Goal: Information Seeking & Learning: Learn about a topic

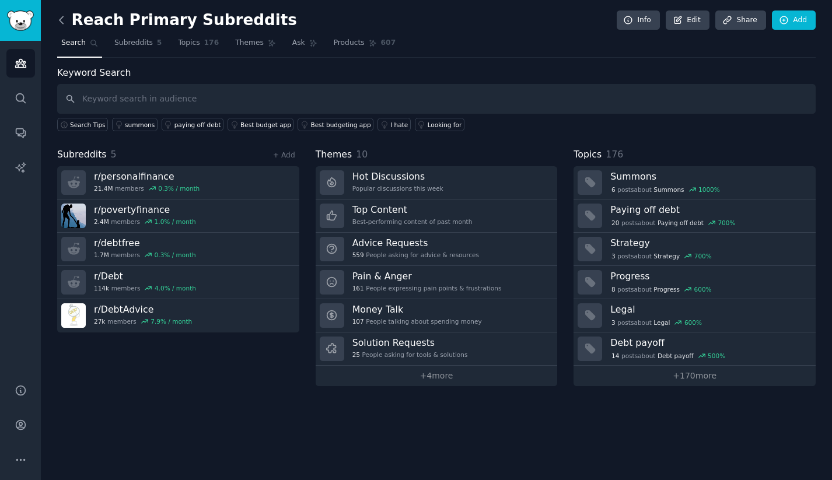
click at [66, 25] on icon at bounding box center [61, 20] width 12 height 12
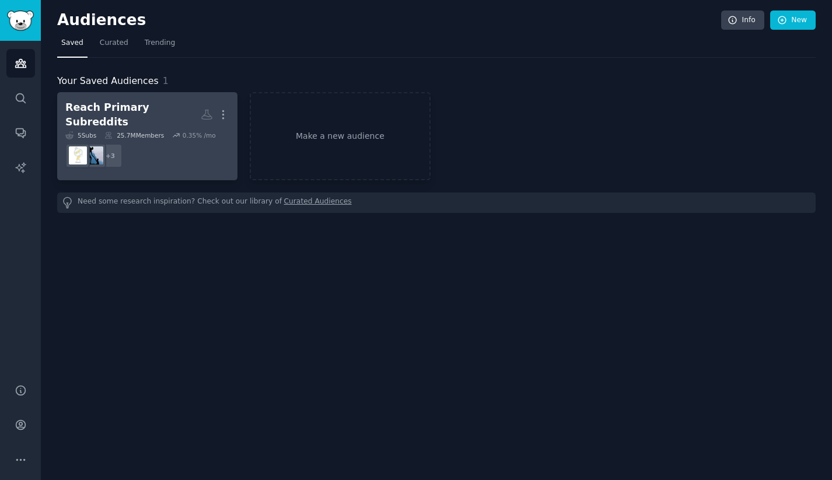
click at [144, 111] on div "Reach Primary Subreddits" at bounding box center [132, 114] width 135 height 29
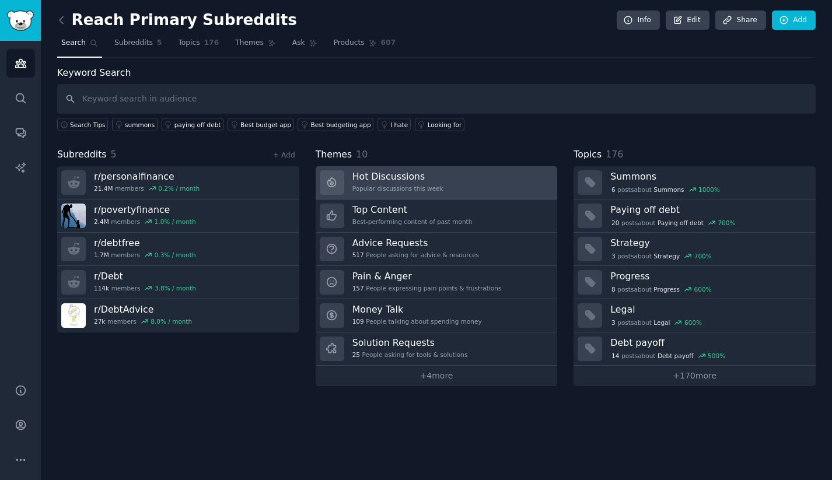
click at [453, 188] on link "Hot Discussions Popular discussions this week" at bounding box center [437, 182] width 242 height 33
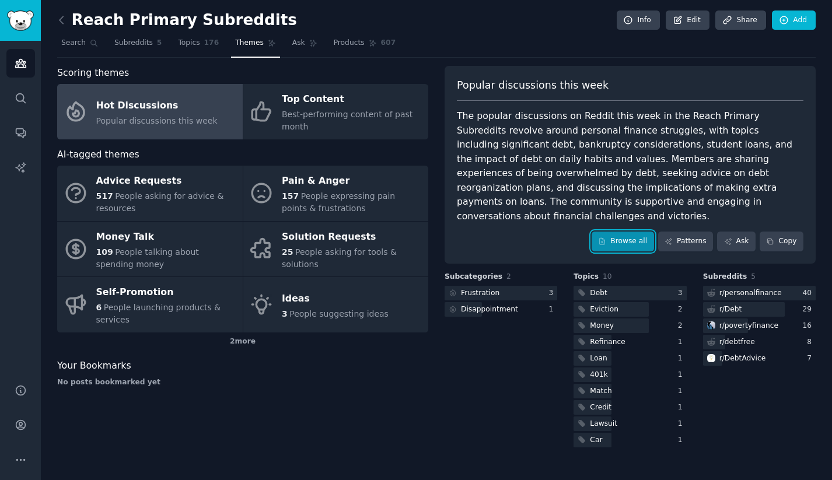
click at [614, 233] on link "Browse all" at bounding box center [623, 242] width 62 height 20
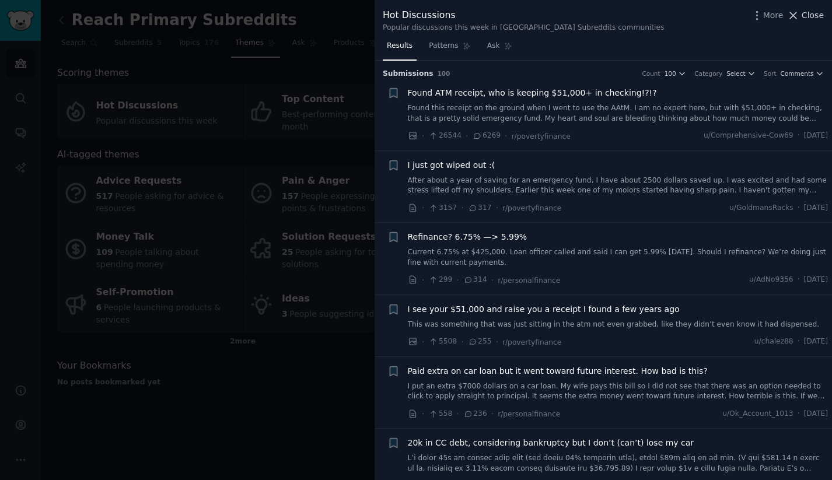
click at [821, 19] on span "Close" at bounding box center [813, 15] width 22 height 12
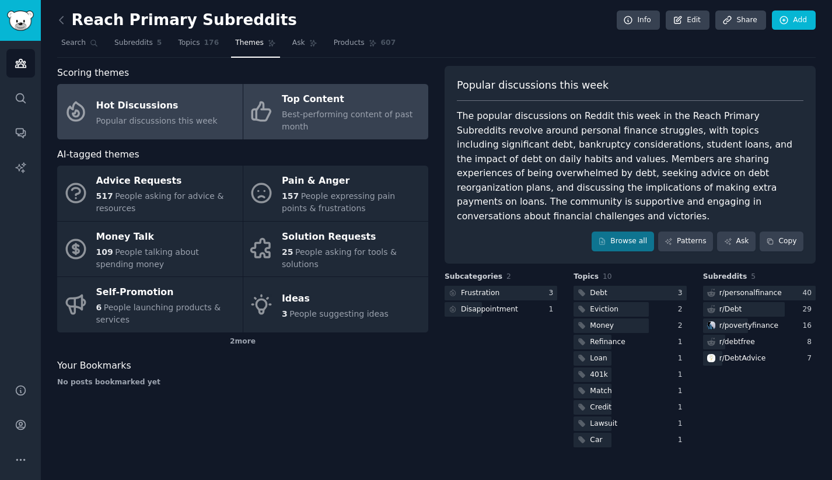
click at [338, 117] on span "Best-performing content of past month" at bounding box center [347, 121] width 131 height 22
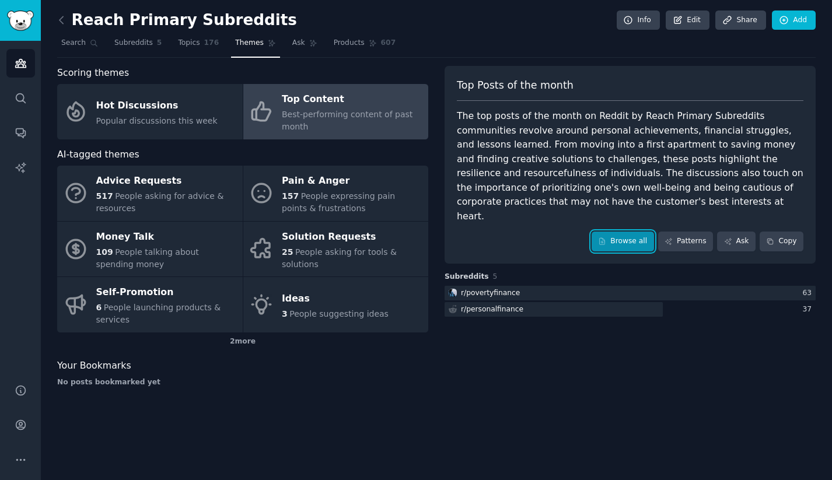
click at [629, 232] on link "Browse all" at bounding box center [623, 242] width 62 height 20
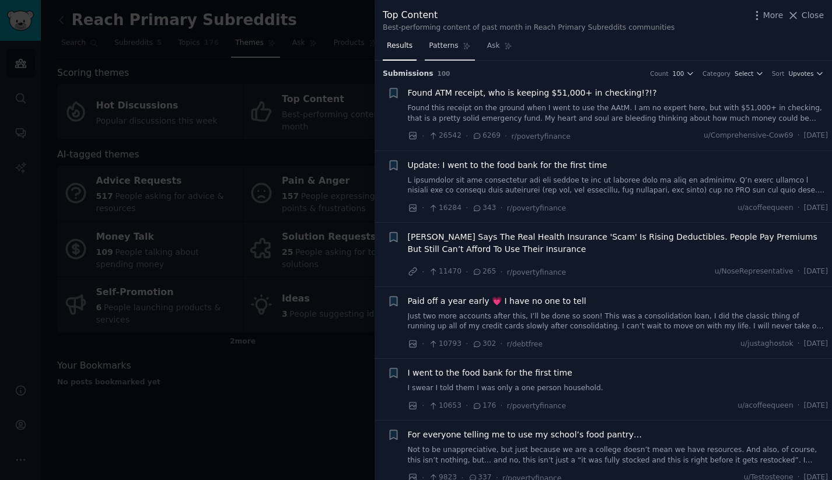
click at [451, 44] on span "Patterns" at bounding box center [443, 46] width 29 height 11
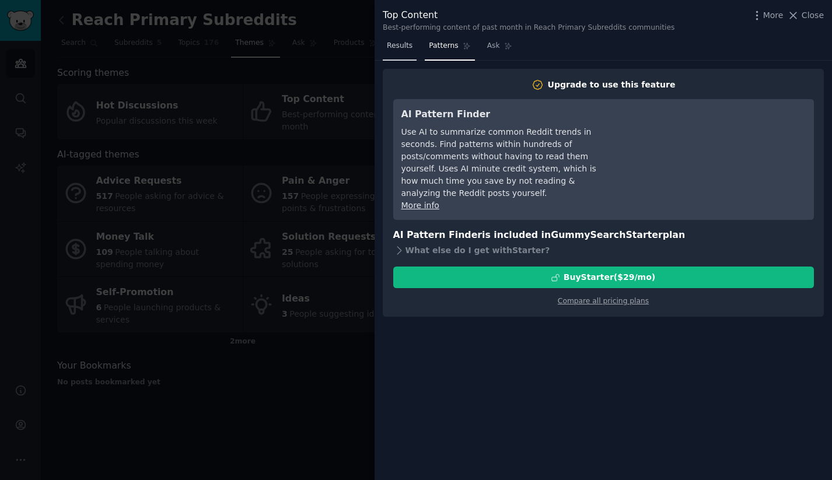
click at [405, 50] on span "Results" at bounding box center [400, 46] width 26 height 11
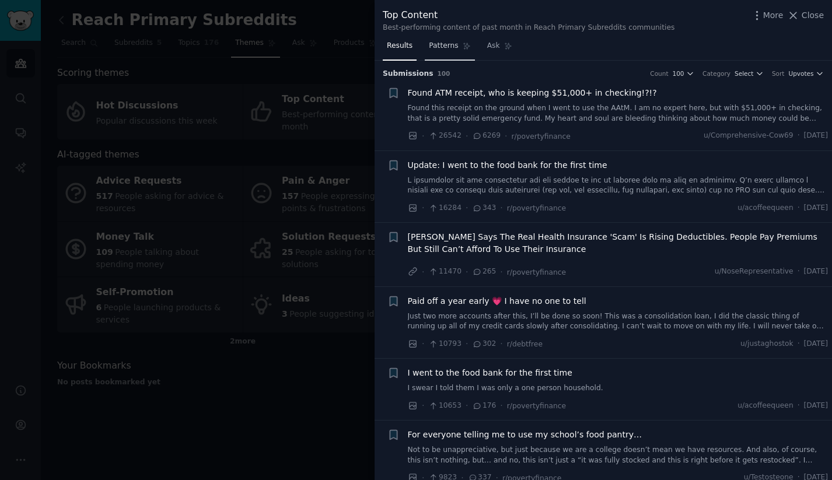
click at [443, 50] on span "Patterns" at bounding box center [443, 46] width 29 height 11
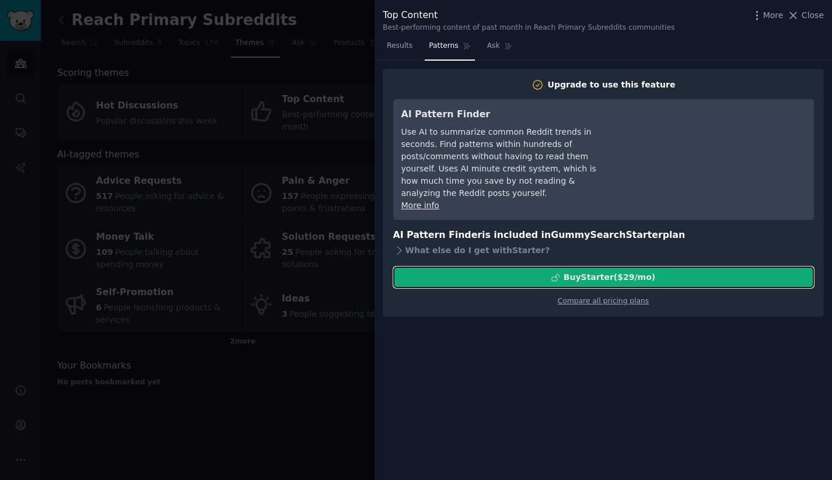
click at [638, 271] on div "Buy Starter ($ 29 /mo )" at bounding box center [610, 277] width 92 height 12
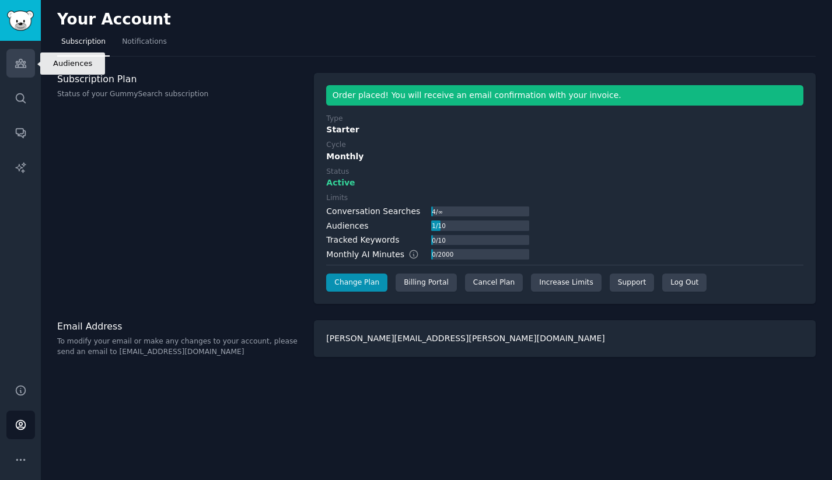
click at [23, 69] on link "Audiences" at bounding box center [20, 63] width 29 height 29
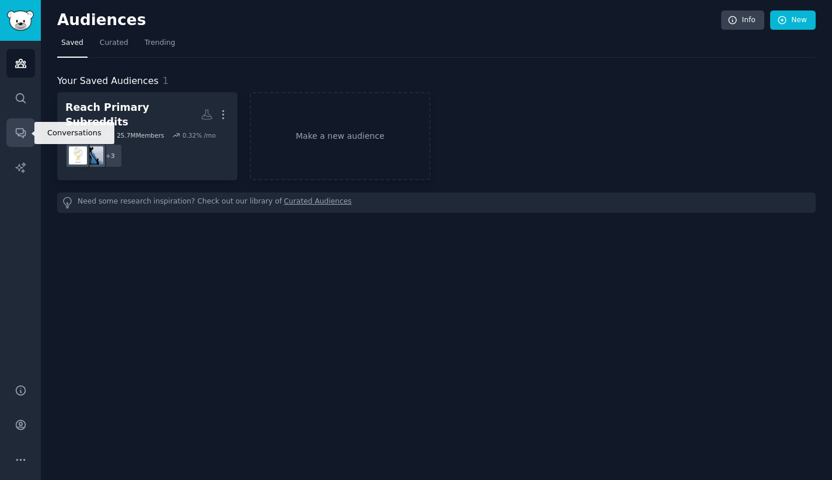
click at [16, 135] on icon "Sidebar" at bounding box center [21, 133] width 12 height 12
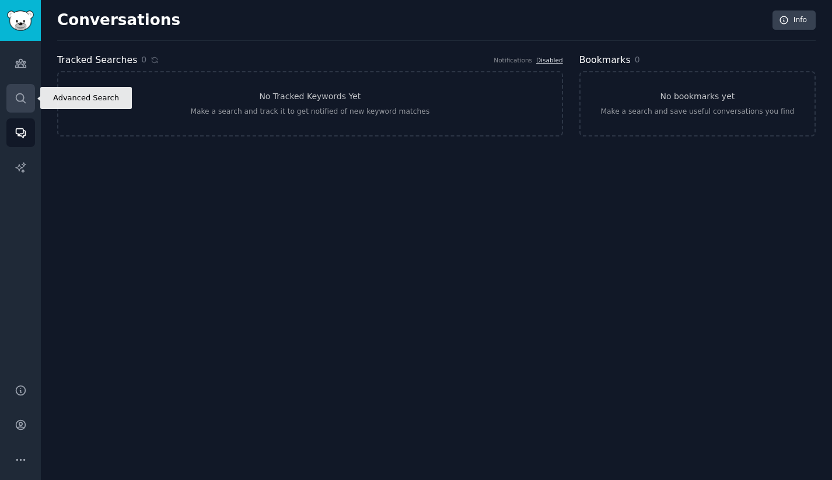
click at [25, 96] on icon "Sidebar" at bounding box center [21, 98] width 12 height 12
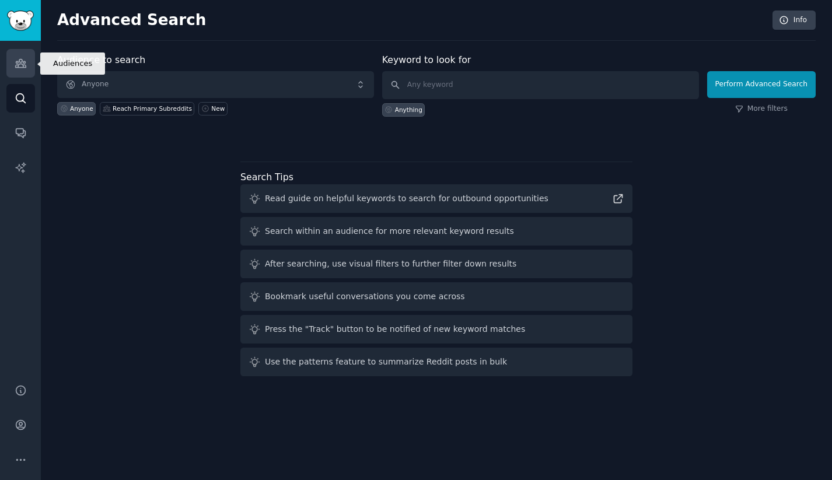
click at [25, 71] on link "Audiences" at bounding box center [20, 63] width 29 height 29
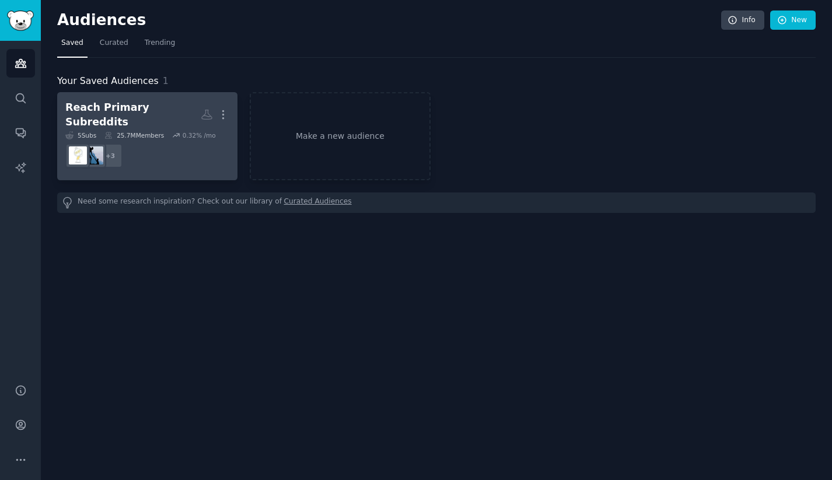
click at [158, 111] on div "Reach Primary Subreddits" at bounding box center [132, 114] width 135 height 29
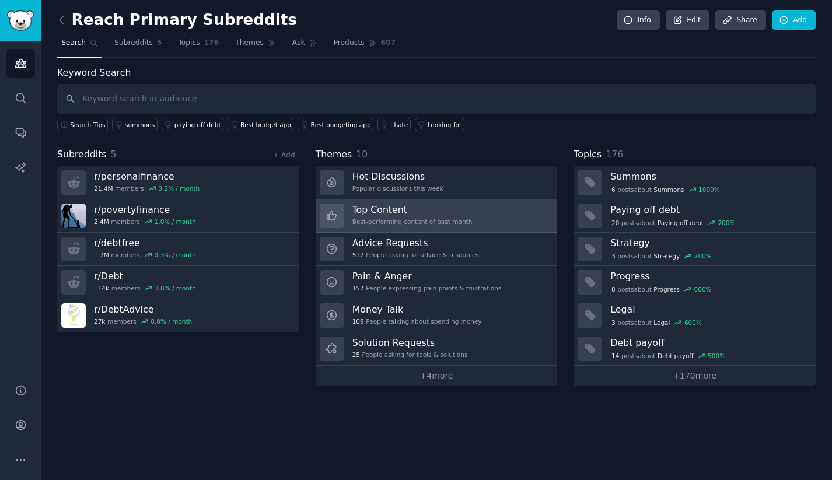
click at [397, 218] on div "Best-performing content of past month" at bounding box center [412, 222] width 120 height 8
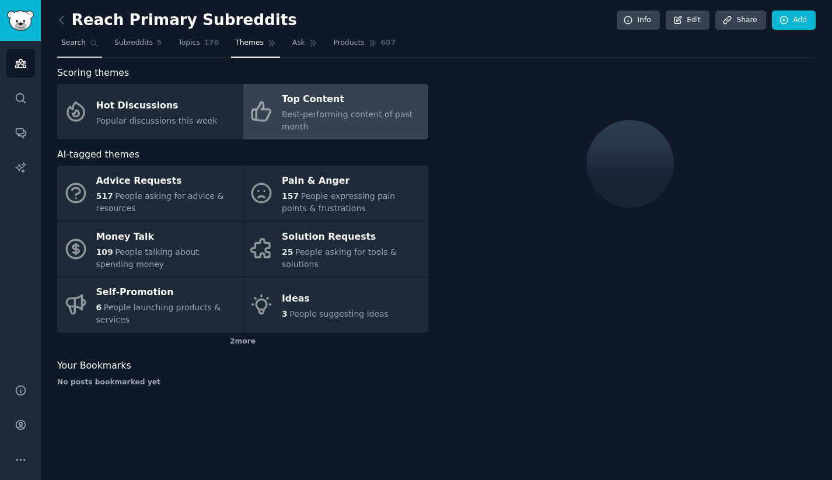
click at [82, 49] on link "Search" at bounding box center [79, 46] width 45 height 24
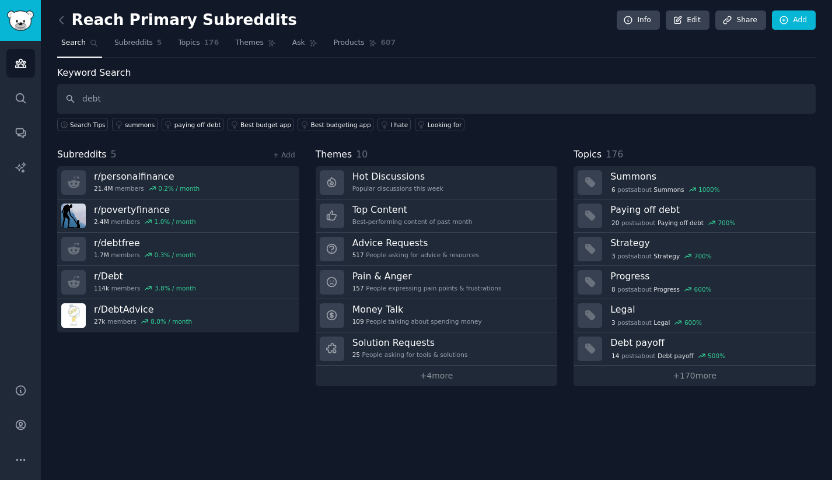
type input "debt"
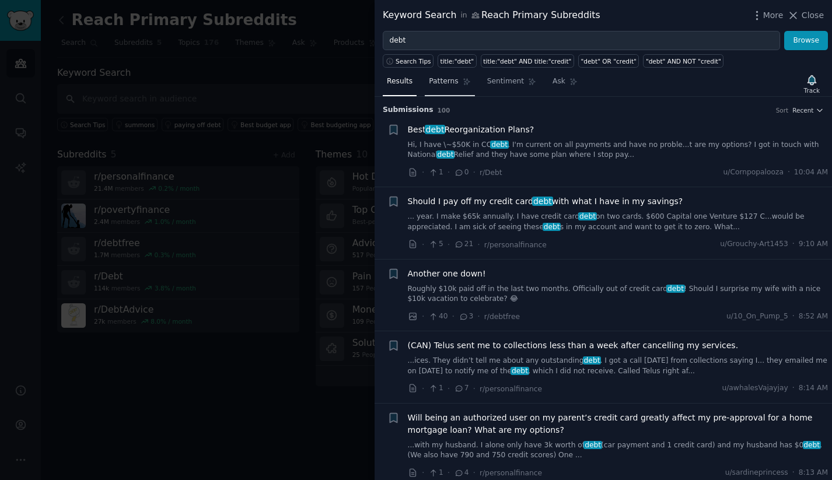
click at [449, 85] on span "Patterns" at bounding box center [443, 81] width 29 height 11
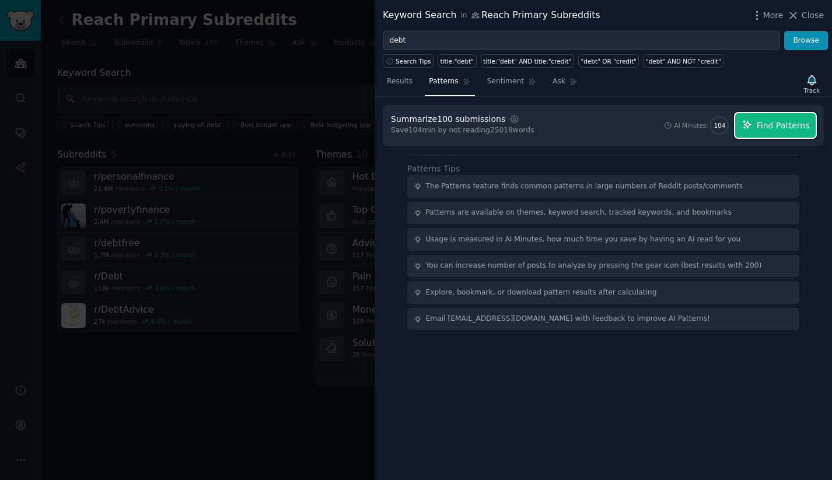
click at [761, 127] on span "Find Patterns" at bounding box center [783, 126] width 53 height 12
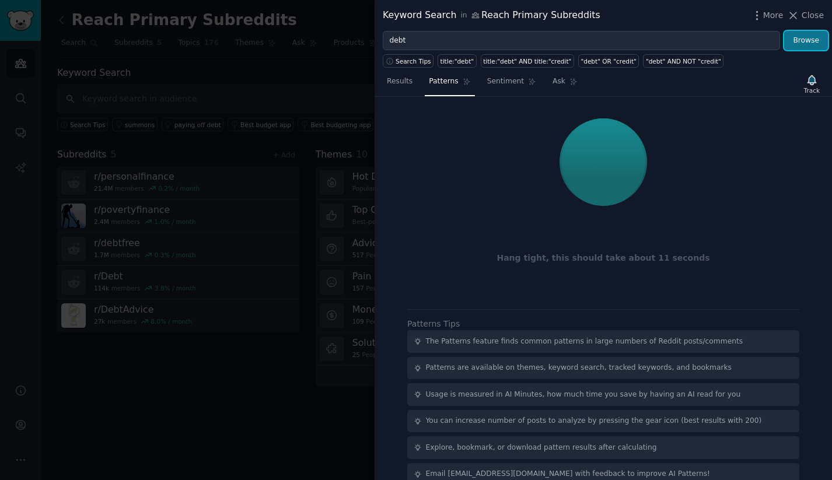
click at [799, 48] on button "Browse" at bounding box center [806, 41] width 44 height 20
click at [818, 15] on span "Close" at bounding box center [813, 15] width 22 height 12
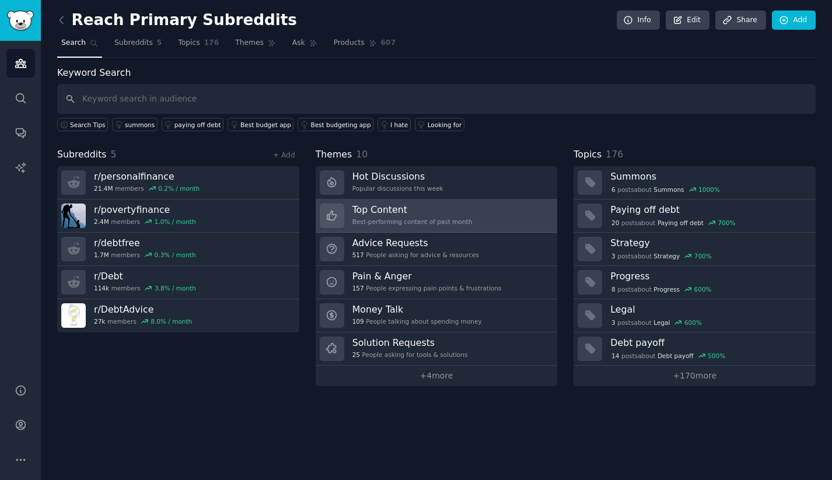
click at [415, 212] on h3 "Top Content" at bounding box center [412, 210] width 120 height 12
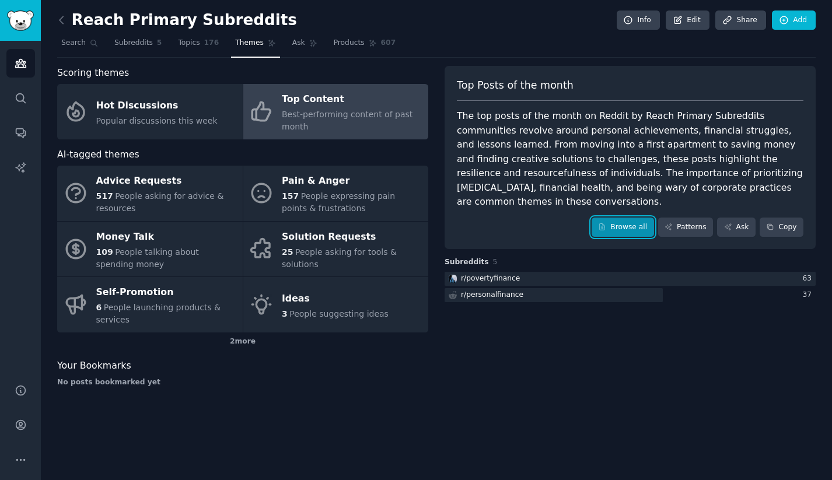
click at [634, 218] on link "Browse all" at bounding box center [623, 228] width 62 height 20
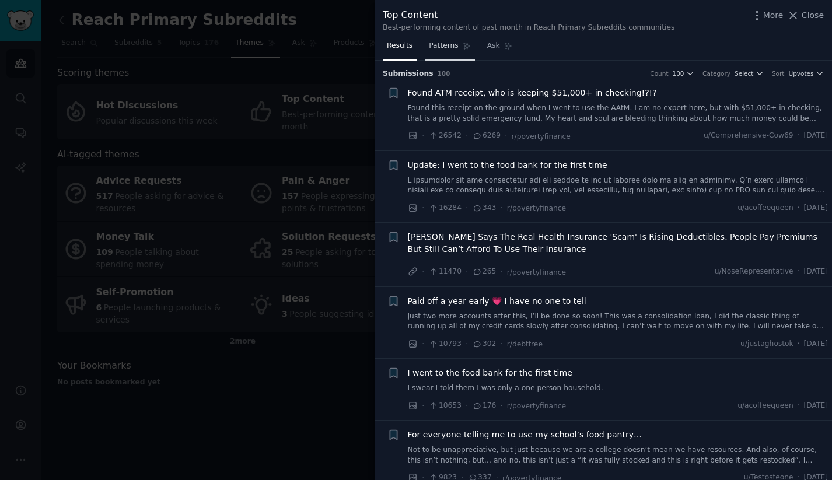
click at [447, 51] on link "Patterns" at bounding box center [450, 49] width 50 height 24
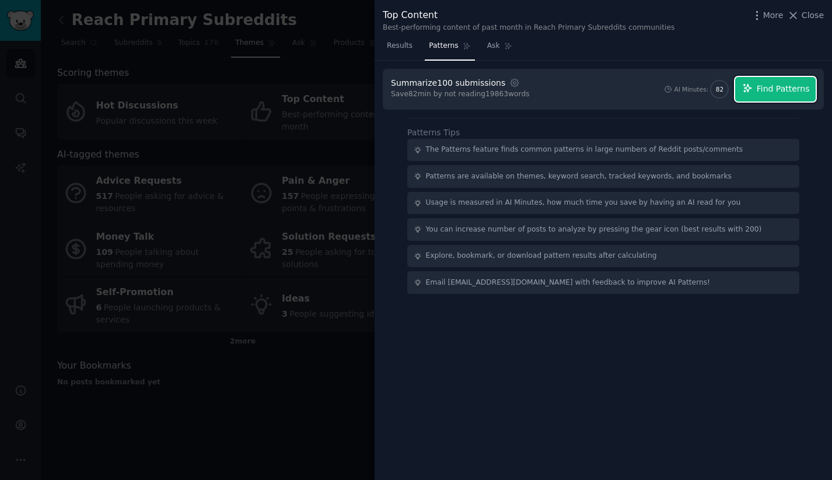
click at [770, 89] on span "Find Patterns" at bounding box center [783, 89] width 53 height 12
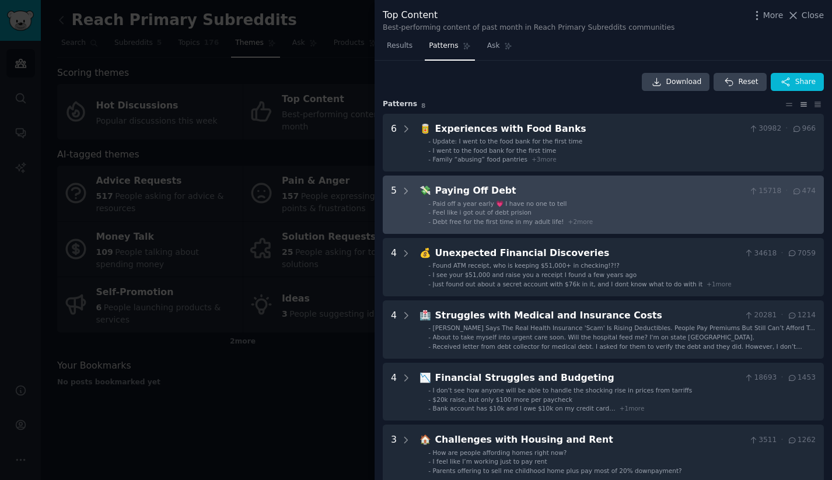
click at [591, 188] on div "Paying Off Debt" at bounding box center [589, 191] width 309 height 15
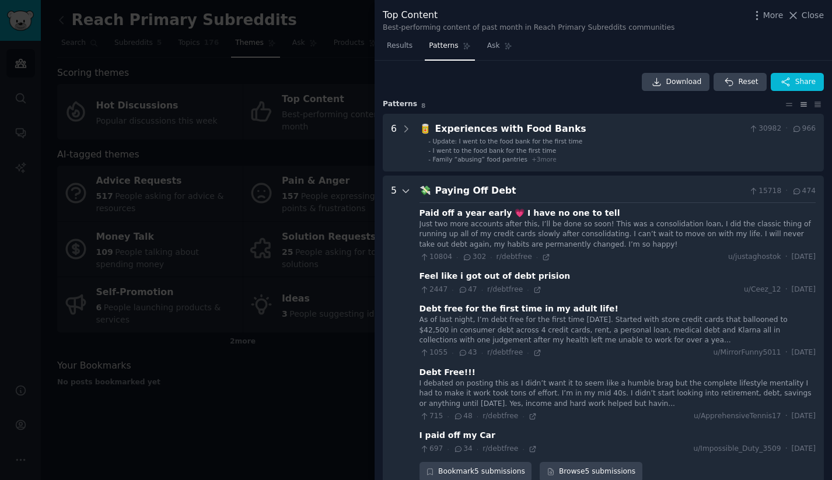
click at [404, 190] on icon at bounding box center [406, 191] width 11 height 11
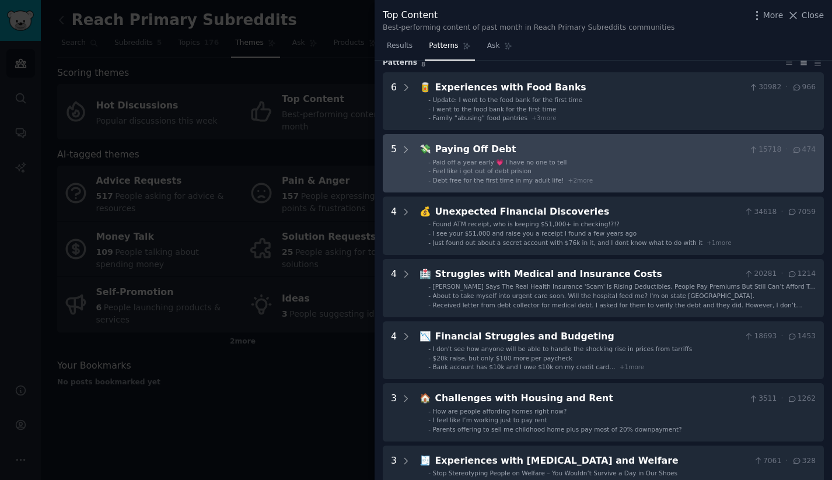
scroll to position [47, 0]
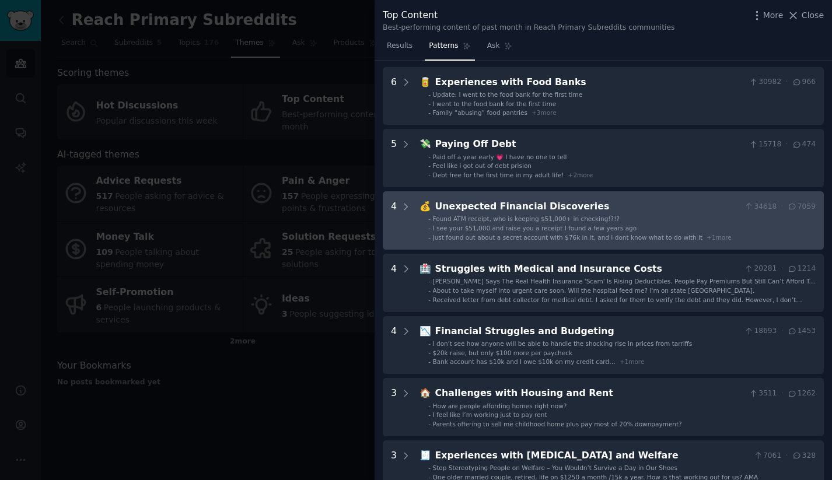
click at [555, 207] on div "Unexpected Financial Discoveries" at bounding box center [587, 207] width 305 height 15
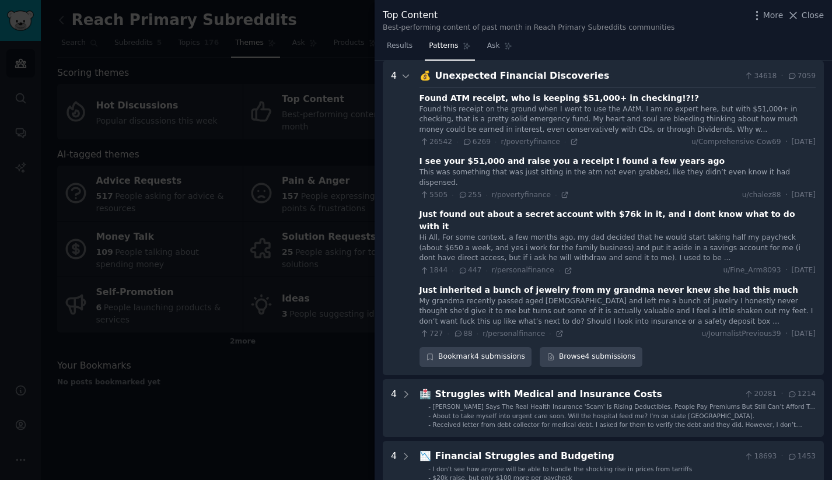
scroll to position [177, 0]
click at [400, 72] on div "4" at bounding box center [401, 218] width 20 height 298
click at [407, 76] on icon at bounding box center [406, 76] width 6 height 3
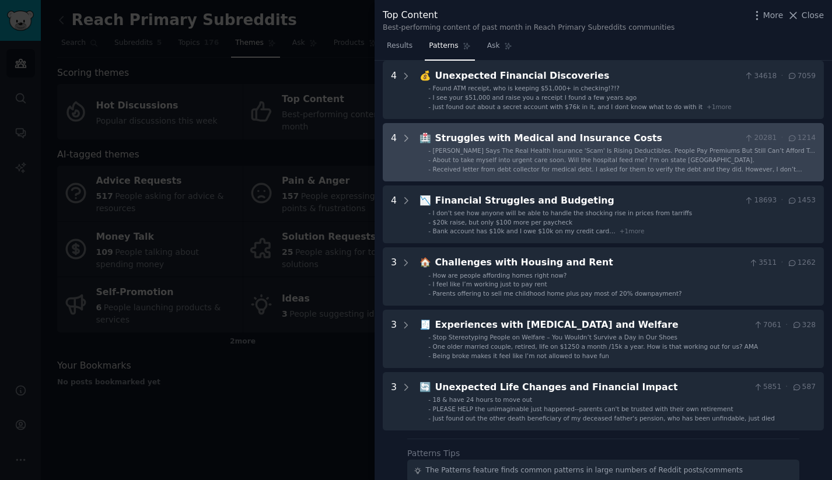
click at [529, 141] on div "Struggles with Medical and Insurance Costs" at bounding box center [587, 138] width 305 height 15
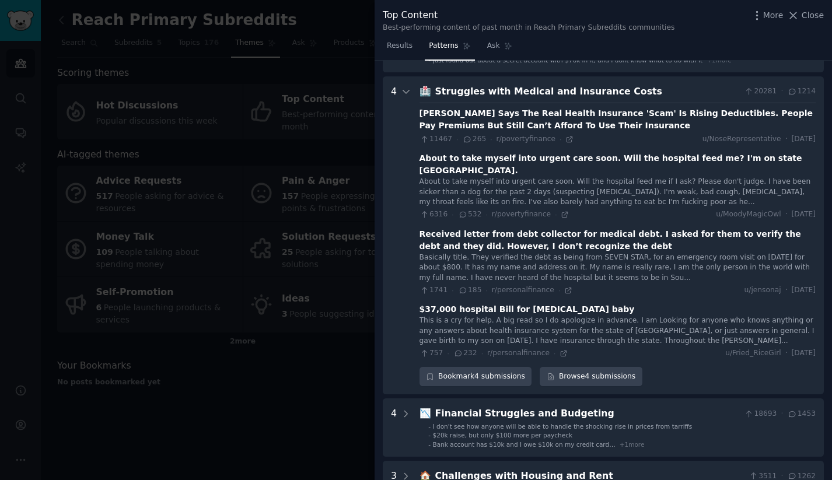
scroll to position [240, 0]
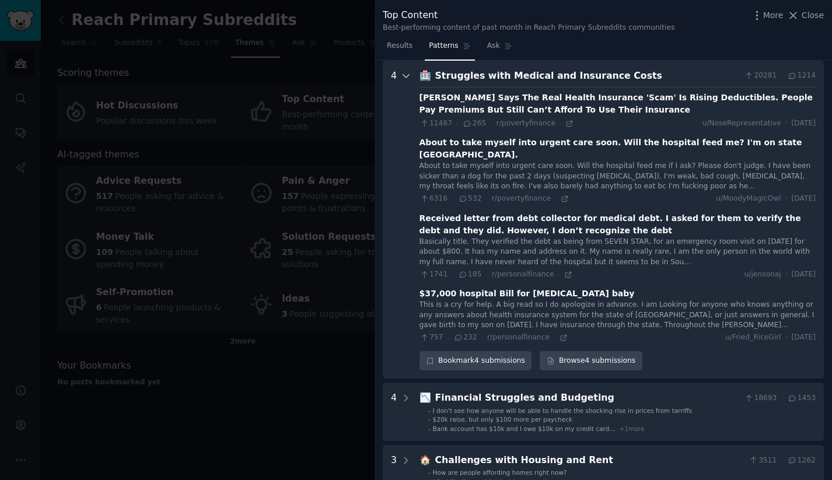
click at [410, 72] on icon at bounding box center [406, 76] width 11 height 11
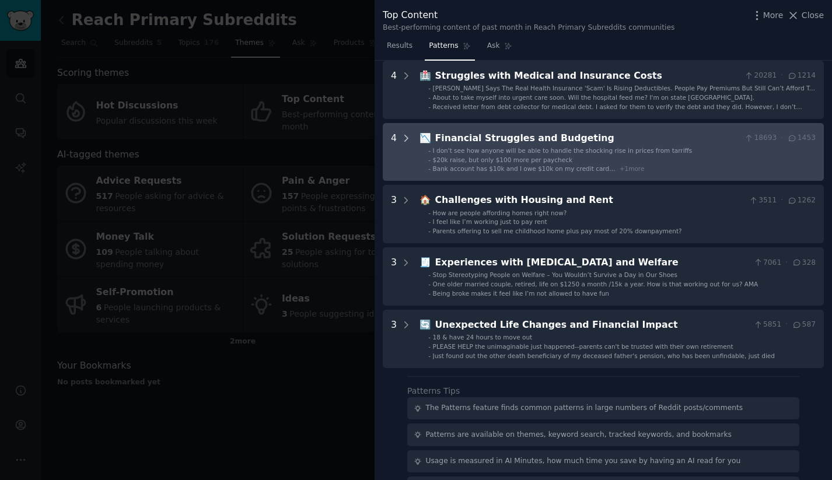
click at [405, 134] on icon at bounding box center [406, 138] width 11 height 11
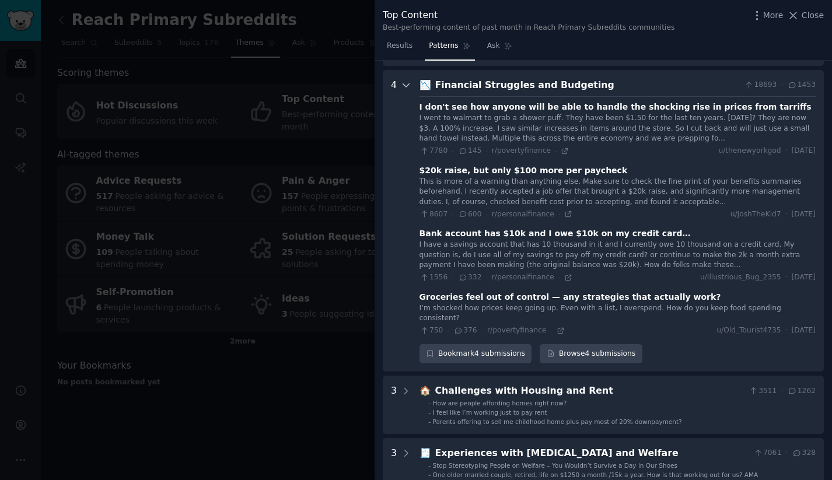
scroll to position [292, 0]
click at [407, 88] on icon at bounding box center [406, 86] width 11 height 11
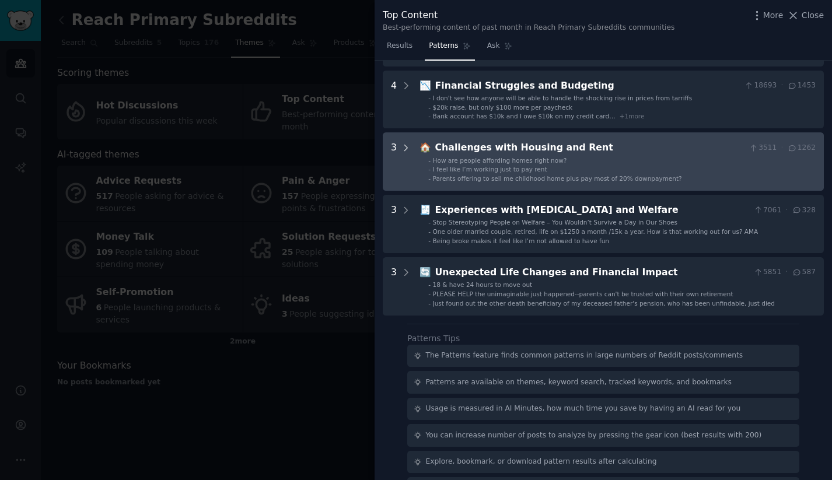
click at [405, 146] on icon at bounding box center [406, 148] width 3 height 6
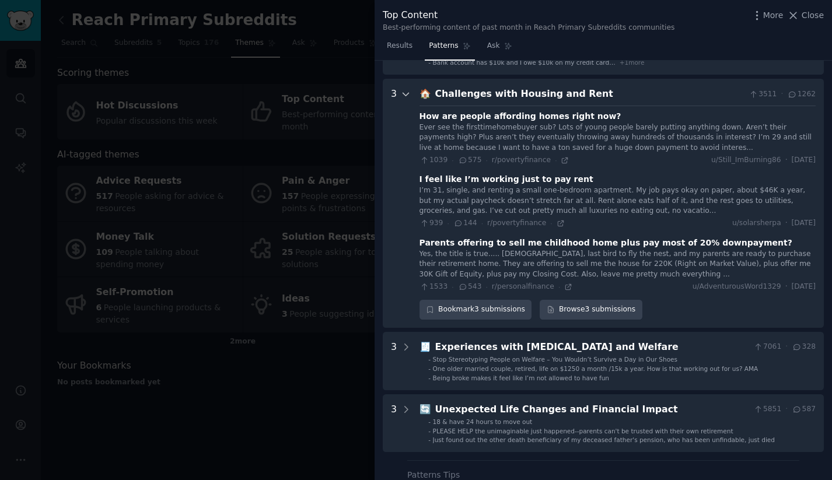
scroll to position [365, 0]
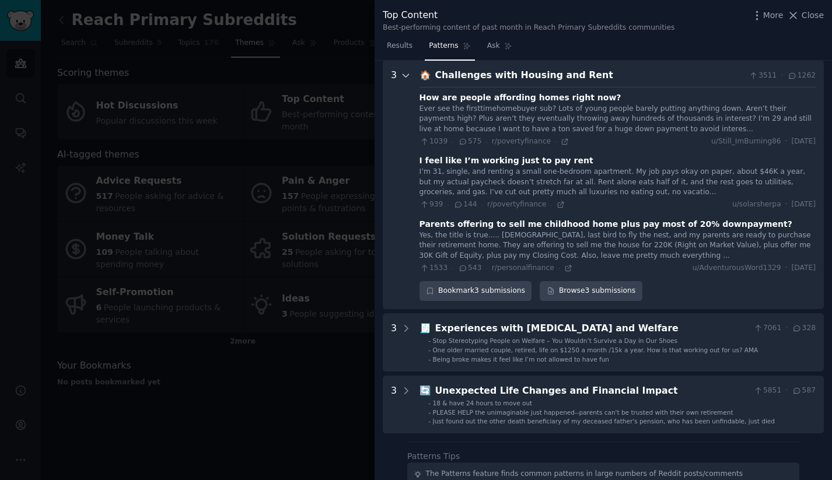
click at [406, 72] on icon at bounding box center [406, 76] width 11 height 11
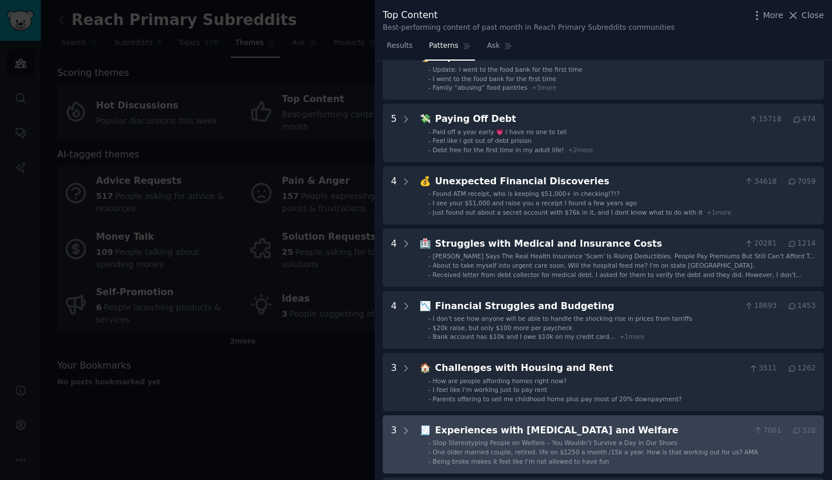
scroll to position [0, 0]
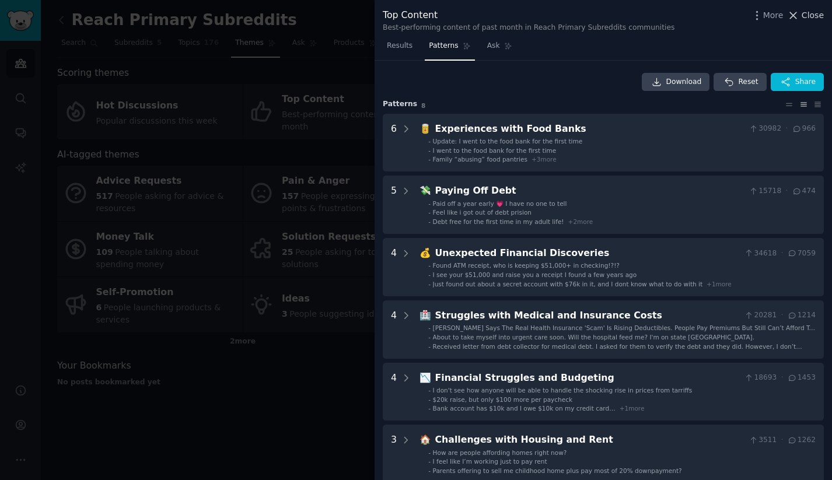
click at [806, 18] on span "Close" at bounding box center [813, 15] width 22 height 12
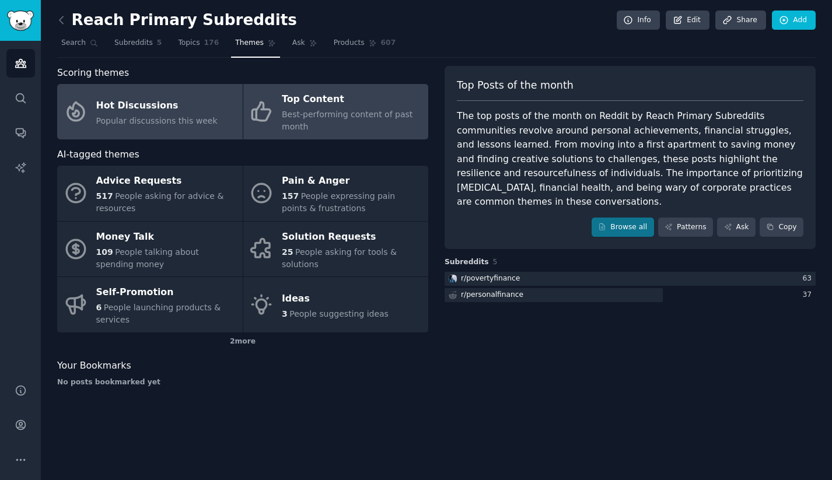
click at [197, 112] on div "Hot Discussions" at bounding box center [156, 105] width 121 height 19
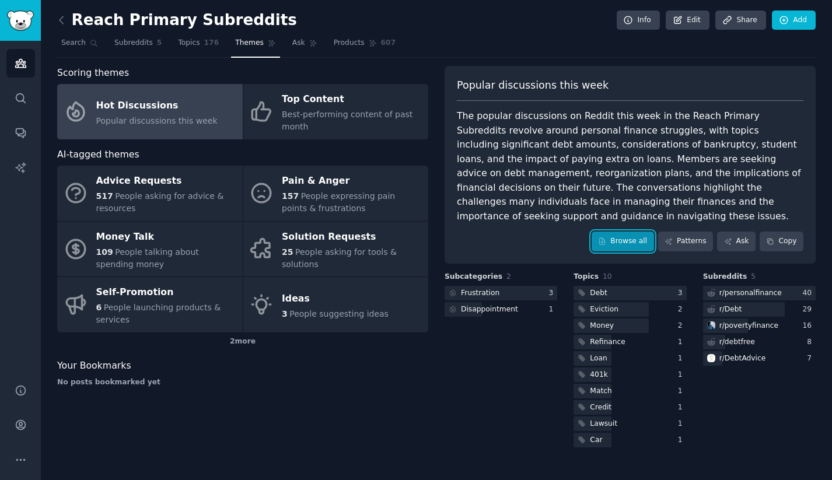
click at [625, 232] on link "Browse all" at bounding box center [623, 242] width 62 height 20
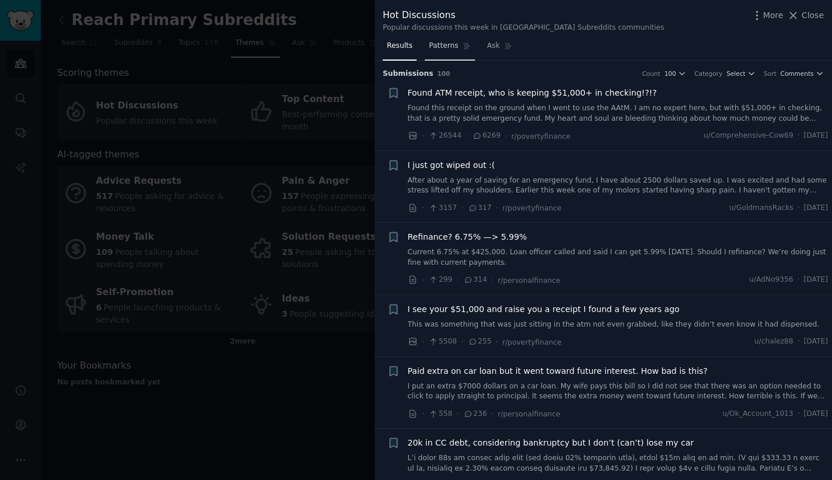
click at [450, 47] on span "Patterns" at bounding box center [443, 46] width 29 height 11
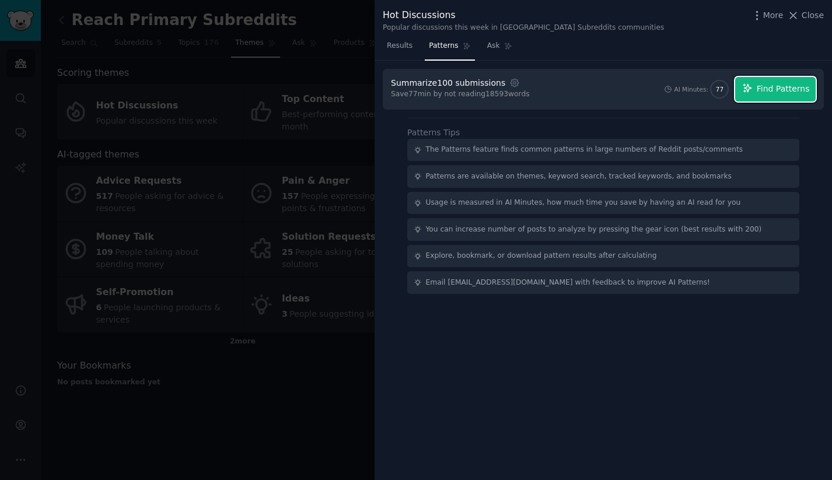
click at [784, 89] on span "Find Patterns" at bounding box center [783, 89] width 53 height 12
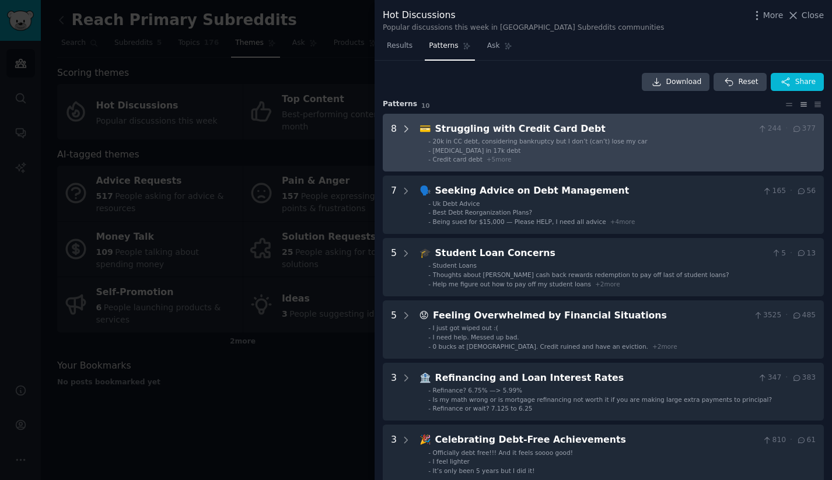
click at [404, 129] on icon at bounding box center [406, 129] width 11 height 11
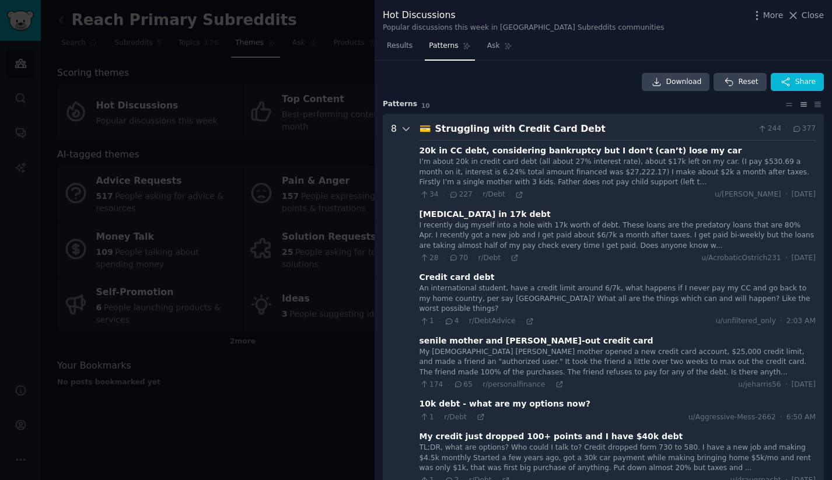
click at [404, 125] on icon at bounding box center [406, 129] width 11 height 11
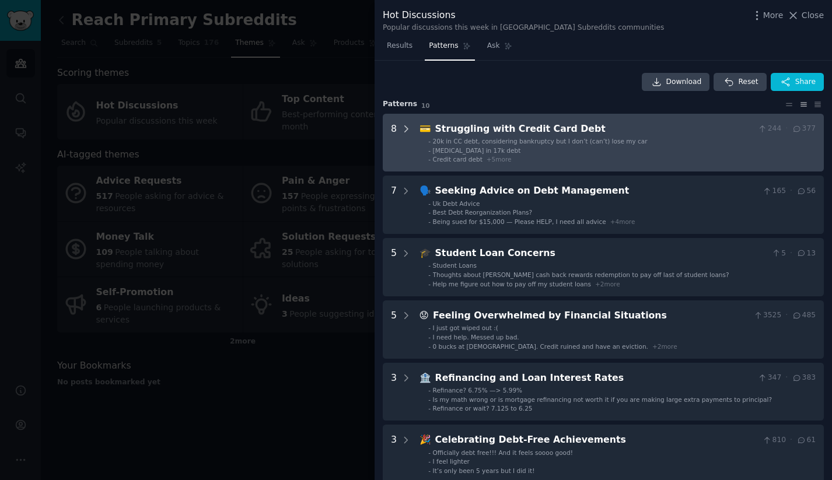
click at [407, 150] on div at bounding box center [406, 143] width 11 height 42
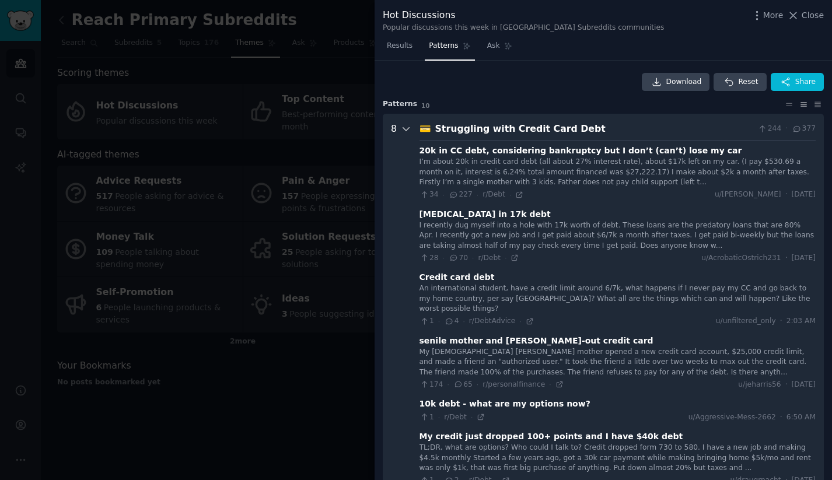
click at [407, 128] on icon at bounding box center [406, 129] width 11 height 11
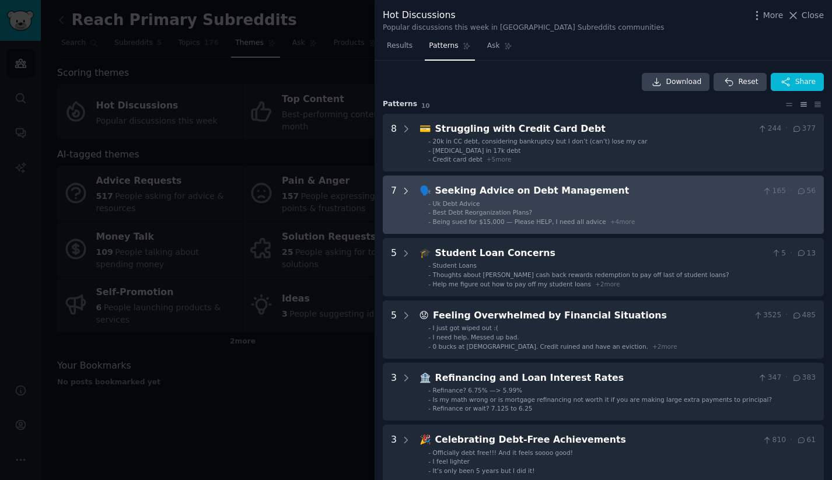
click at [401, 192] on icon at bounding box center [406, 191] width 11 height 11
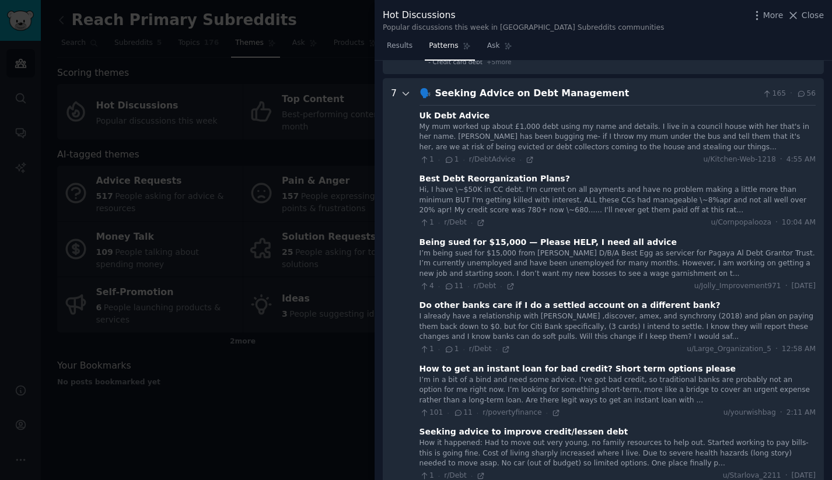
scroll to position [116, 0]
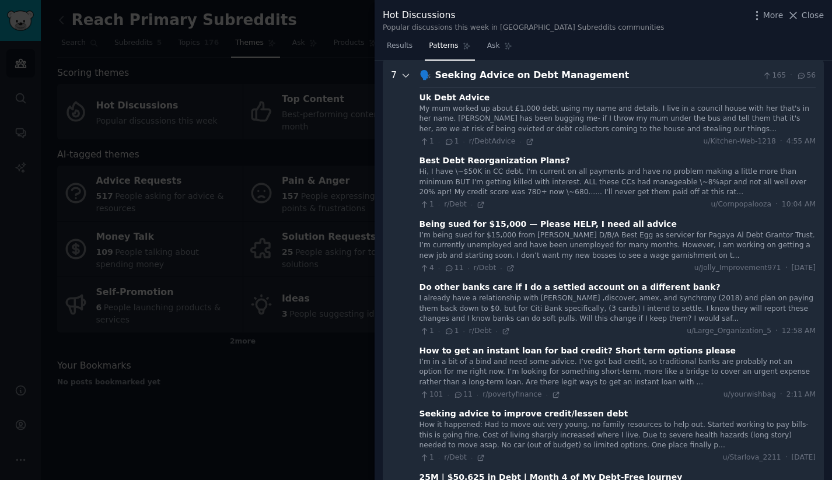
click at [402, 76] on icon at bounding box center [406, 76] width 11 height 11
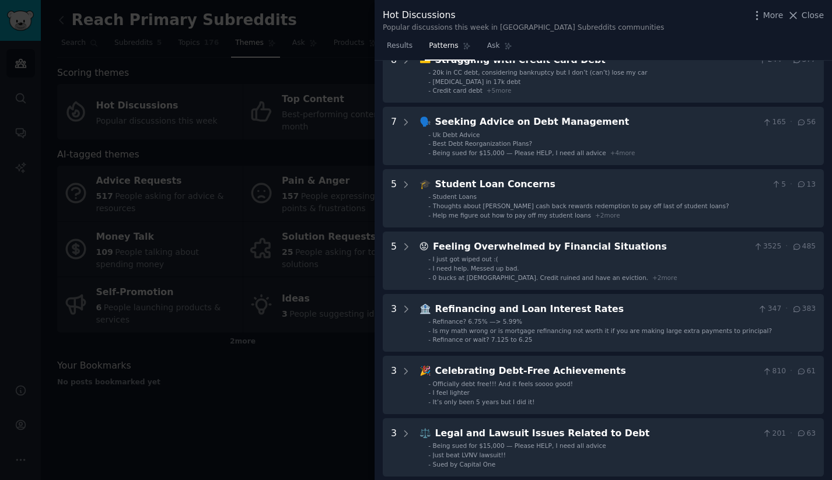
scroll to position [0, 0]
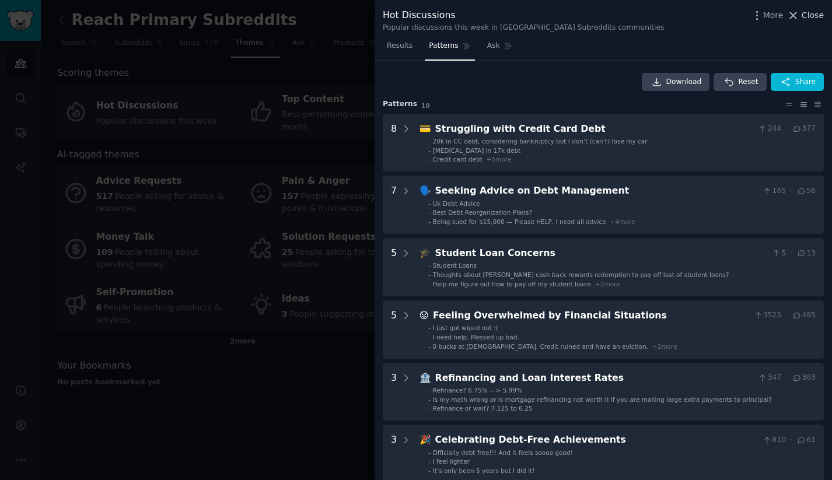
click at [803, 16] on span "Close" at bounding box center [813, 15] width 22 height 12
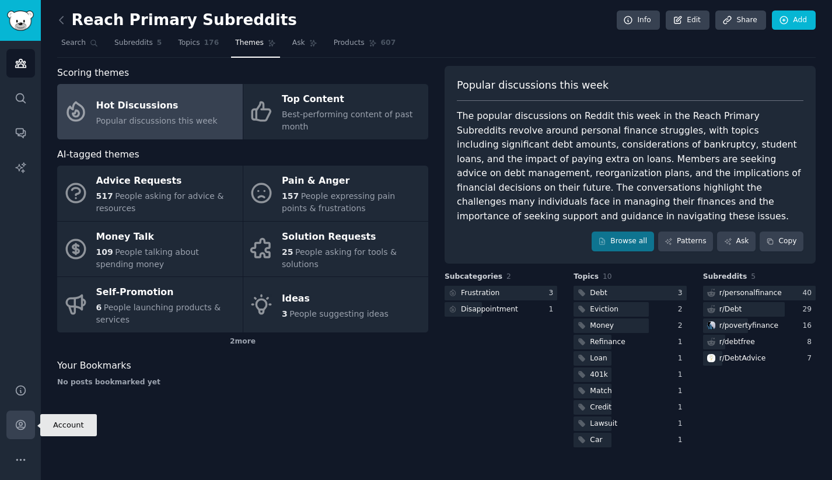
click at [18, 428] on icon "Sidebar" at bounding box center [20, 425] width 9 height 9
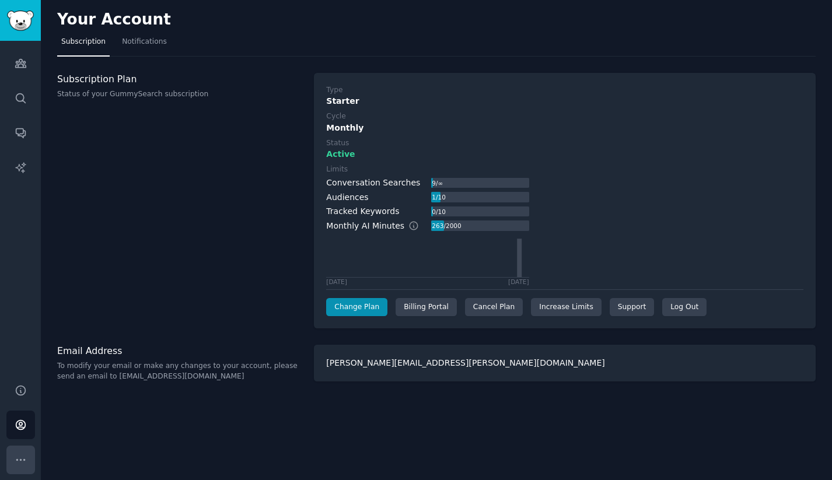
click at [18, 454] on icon "Sidebar" at bounding box center [21, 460] width 12 height 12
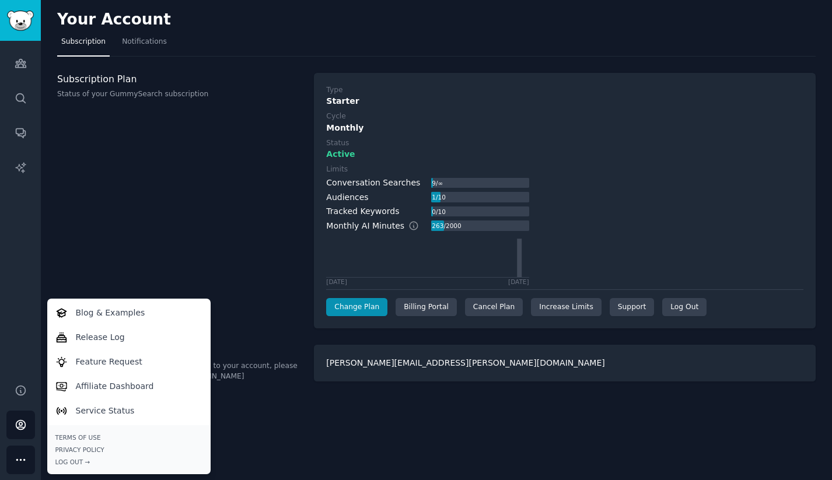
click at [18, 454] on icon "Sidebar" at bounding box center [21, 460] width 12 height 12
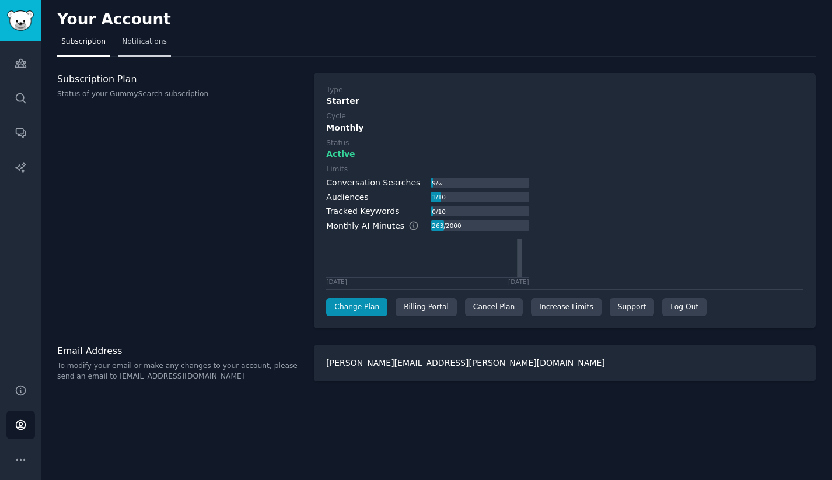
click at [153, 49] on link "Notifications" at bounding box center [144, 45] width 53 height 24
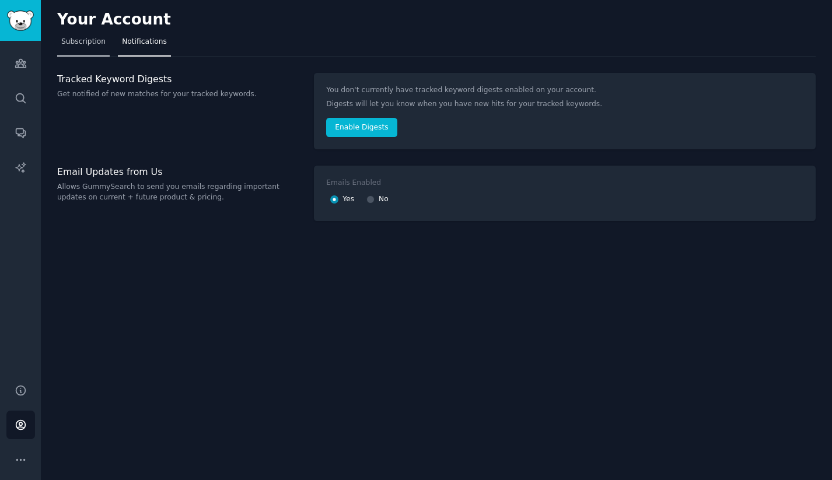
click at [99, 44] on span "Subscription" at bounding box center [83, 42] width 44 height 11
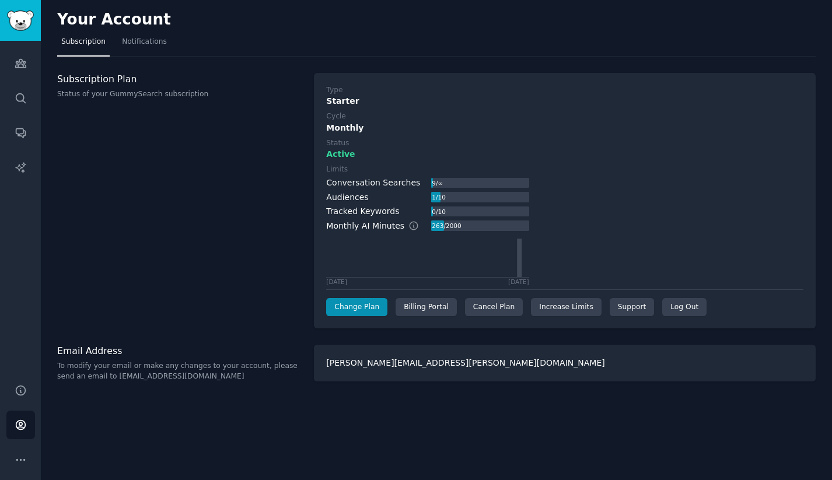
click at [380, 364] on div "julianna.ward@reach.com" at bounding box center [565, 363] width 502 height 37
click at [23, 388] on icon "Sidebar" at bounding box center [21, 390] width 12 height 12
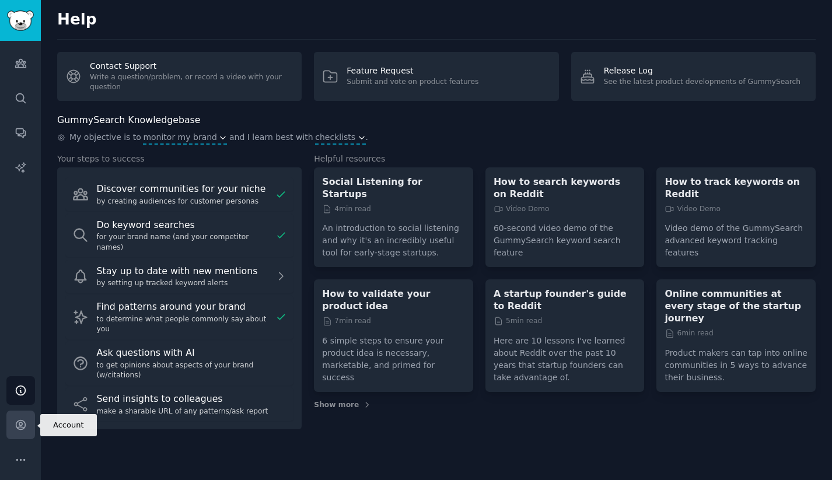
click at [27, 421] on link "Account" at bounding box center [20, 425] width 29 height 29
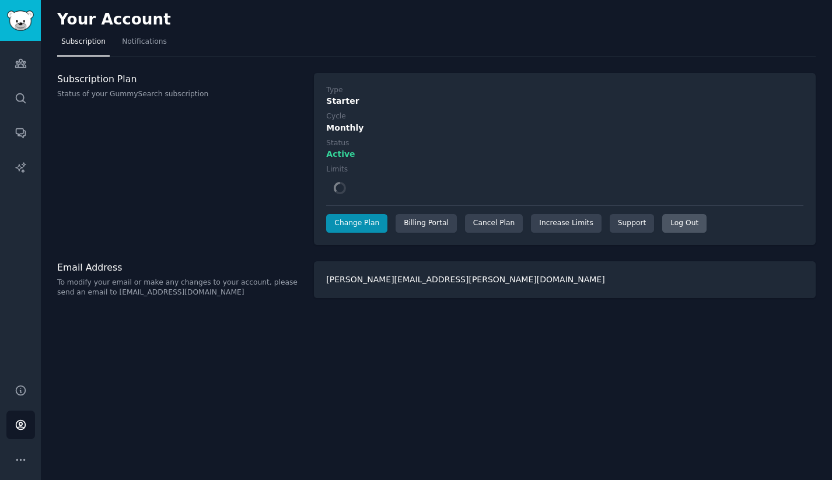
click at [681, 224] on div "Log Out" at bounding box center [684, 223] width 44 height 19
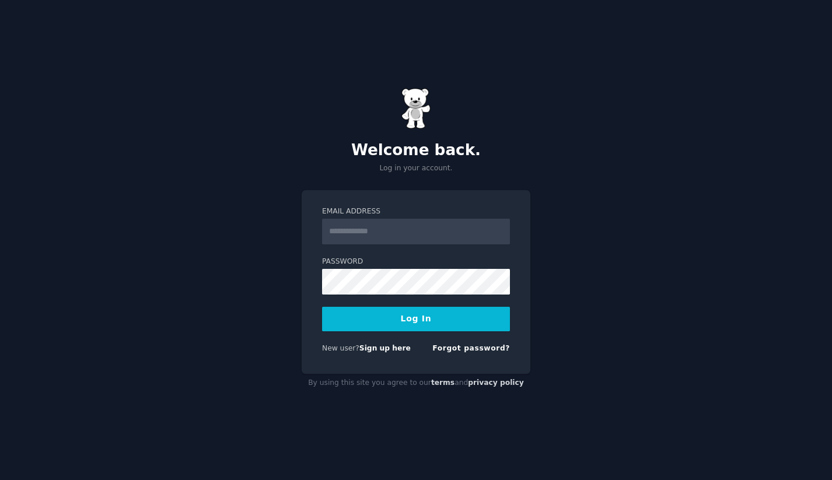
click at [419, 225] on input "Email Address" at bounding box center [416, 232] width 188 height 26
type input "**********"
click at [396, 232] on input "Email Address" at bounding box center [416, 232] width 188 height 26
type input "**********"
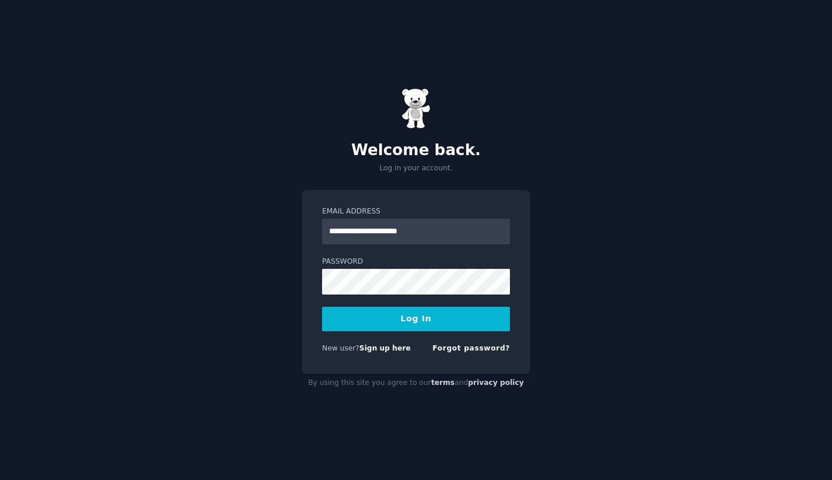
click at [397, 319] on button "Log In" at bounding box center [416, 319] width 188 height 25
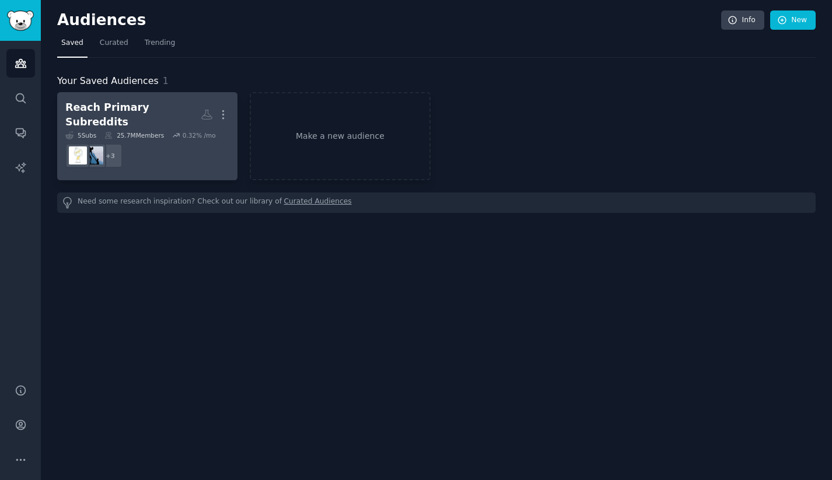
click at [165, 117] on div "Reach Primary Subreddits" at bounding box center [132, 114] width 135 height 29
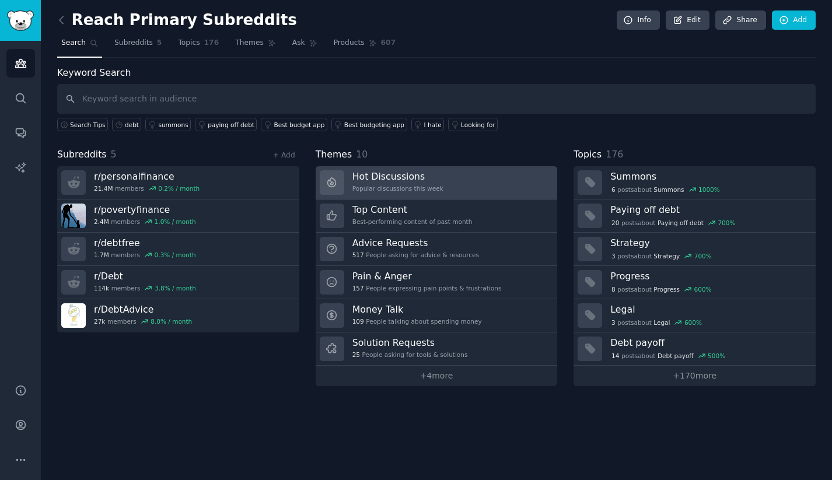
click at [390, 186] on div "Popular discussions this week" at bounding box center [397, 188] width 91 height 8
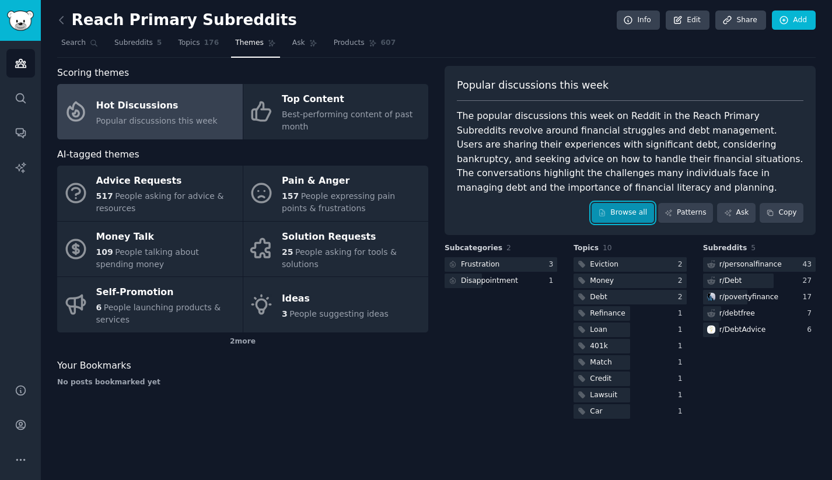
click at [627, 212] on link "Browse all" at bounding box center [623, 213] width 62 height 20
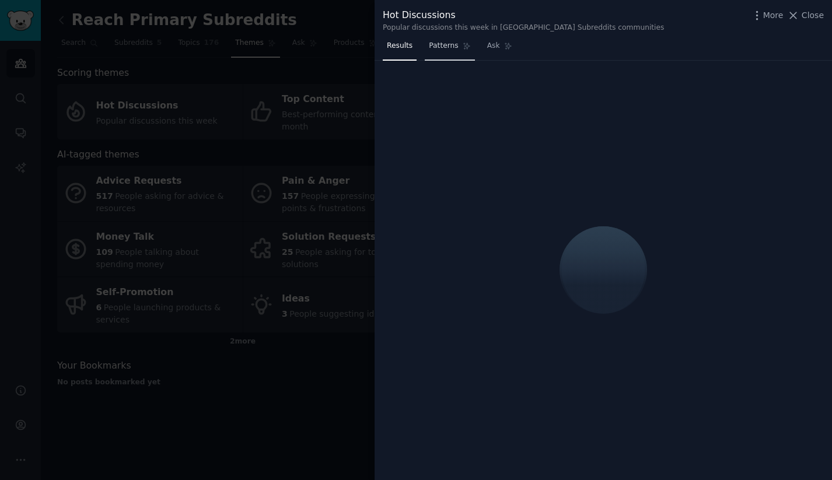
click at [457, 44] on span "Patterns" at bounding box center [443, 46] width 29 height 11
